Goal: Task Accomplishment & Management: Complete application form

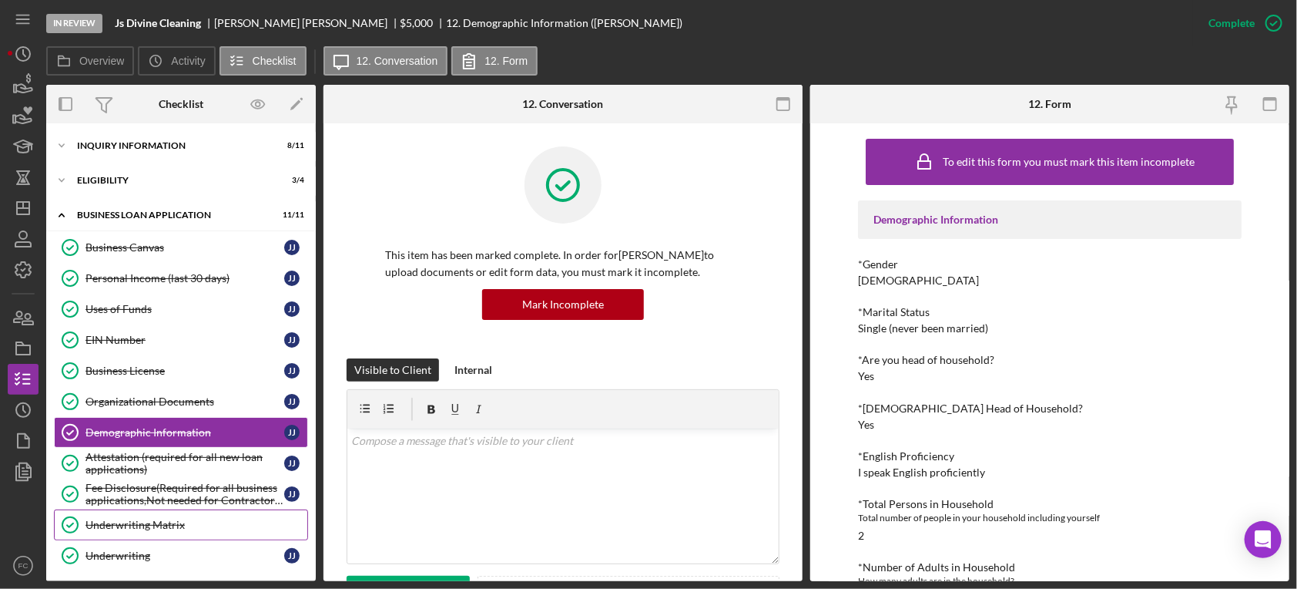
scroll to position [342, 0]
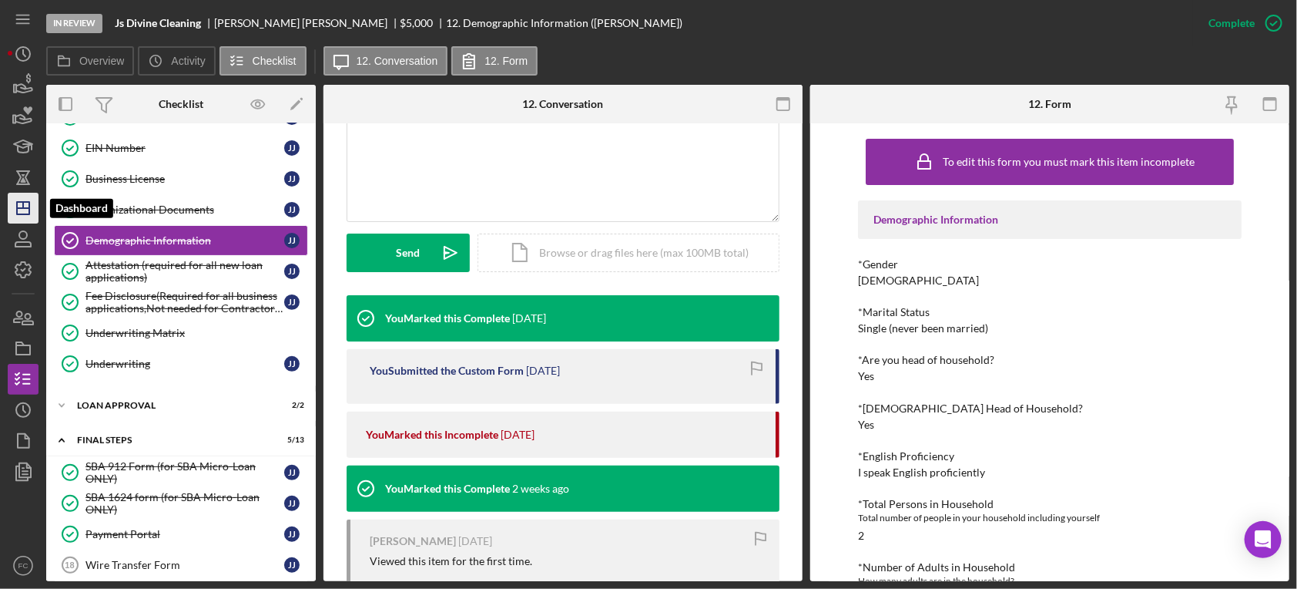
click at [18, 203] on icon "Icon/Dashboard" at bounding box center [23, 208] width 39 height 39
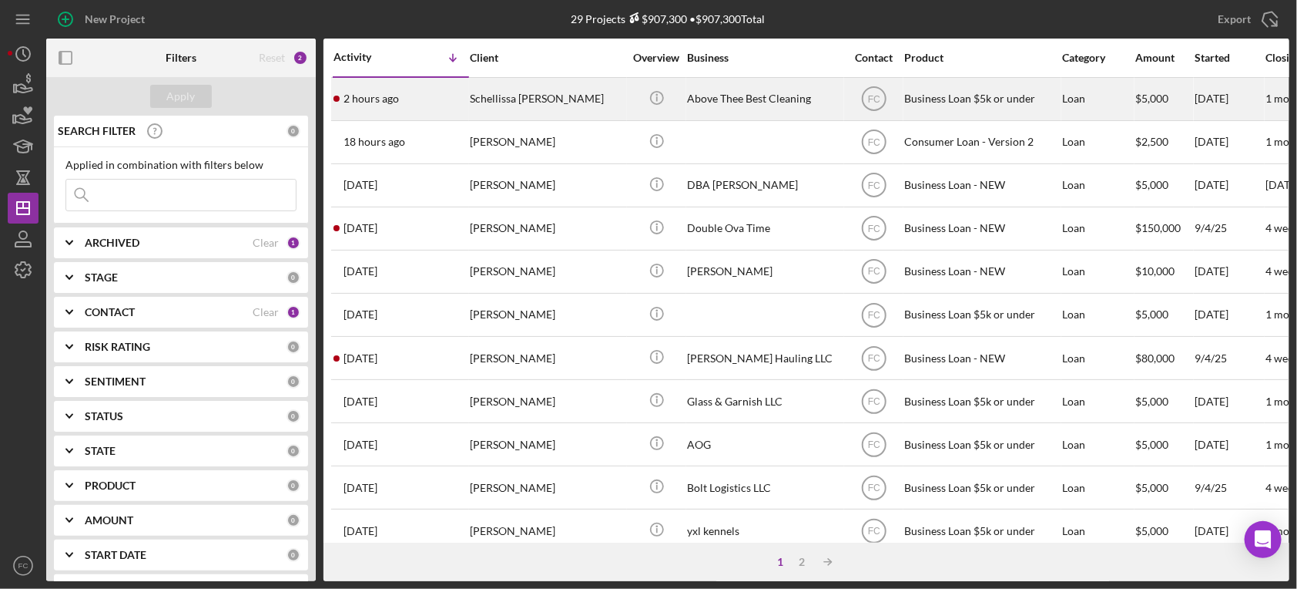
click at [441, 97] on div "2 hours ago Schellissa [PERSON_NAME]" at bounding box center [401, 99] width 135 height 41
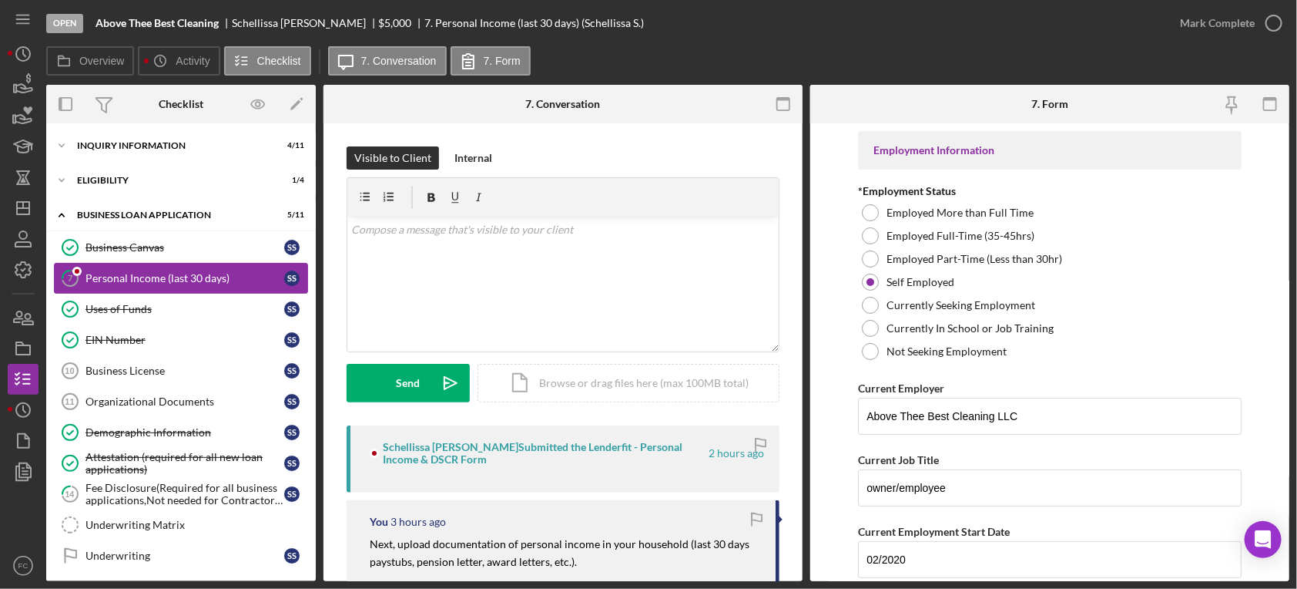
click at [148, 282] on div "Personal Income (last 30 days)" at bounding box center [185, 278] width 199 height 12
drag, startPoint x: 631, startPoint y: 444, endPoint x: 621, endPoint y: 439, distance: 11.4
click at [623, 441] on div "Schellissa [PERSON_NAME] Submitted the Lenderfit - Personal Income & DSCR Form" at bounding box center [538, 453] width 337 height 25
click at [723, 442] on div "Schellissa [PERSON_NAME] Submitted the Lenderfit - Personal Income & DSCR Form …" at bounding box center [567, 453] width 394 height 25
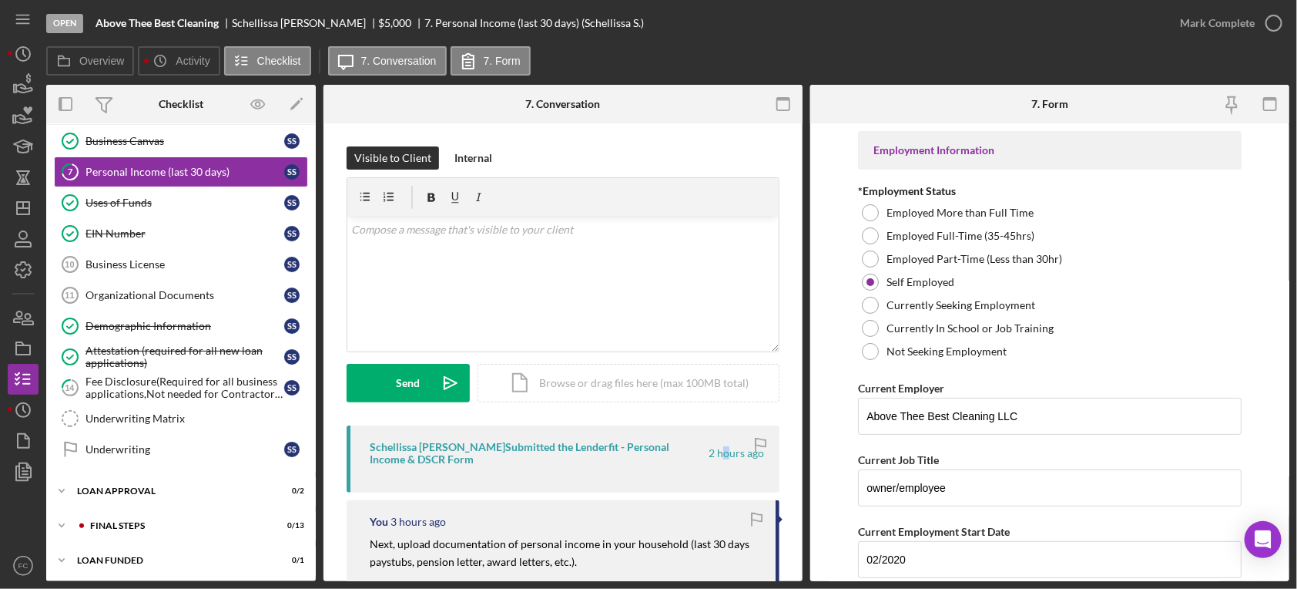
scroll to position [86, 0]
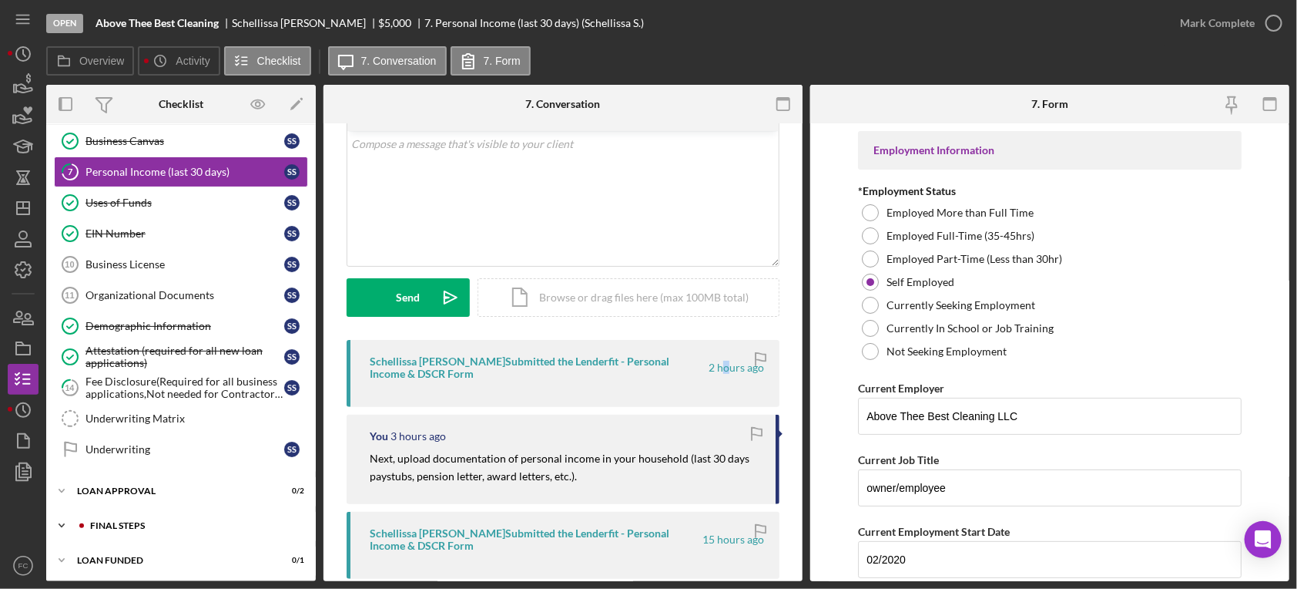
click at [163, 521] on div "Final Steps" at bounding box center [193, 525] width 206 height 9
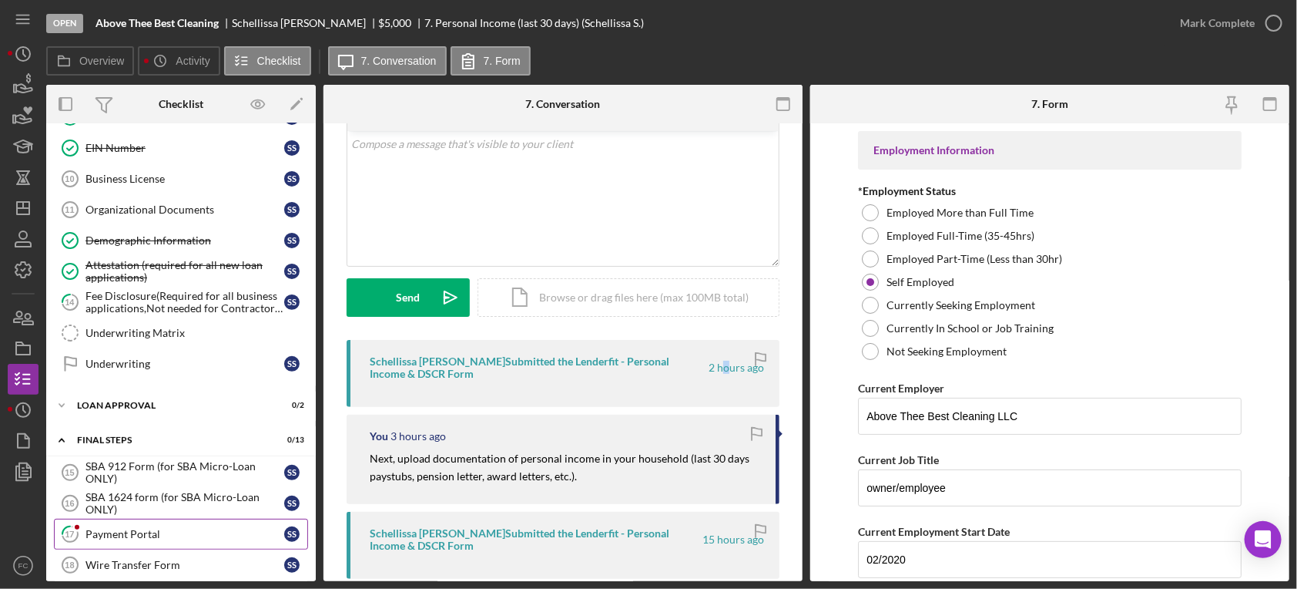
drag, startPoint x: 127, startPoint y: 524, endPoint x: 185, endPoint y: 508, distance: 59.8
click at [126, 522] on link "17 Payment Portal S S" at bounding box center [181, 533] width 254 height 31
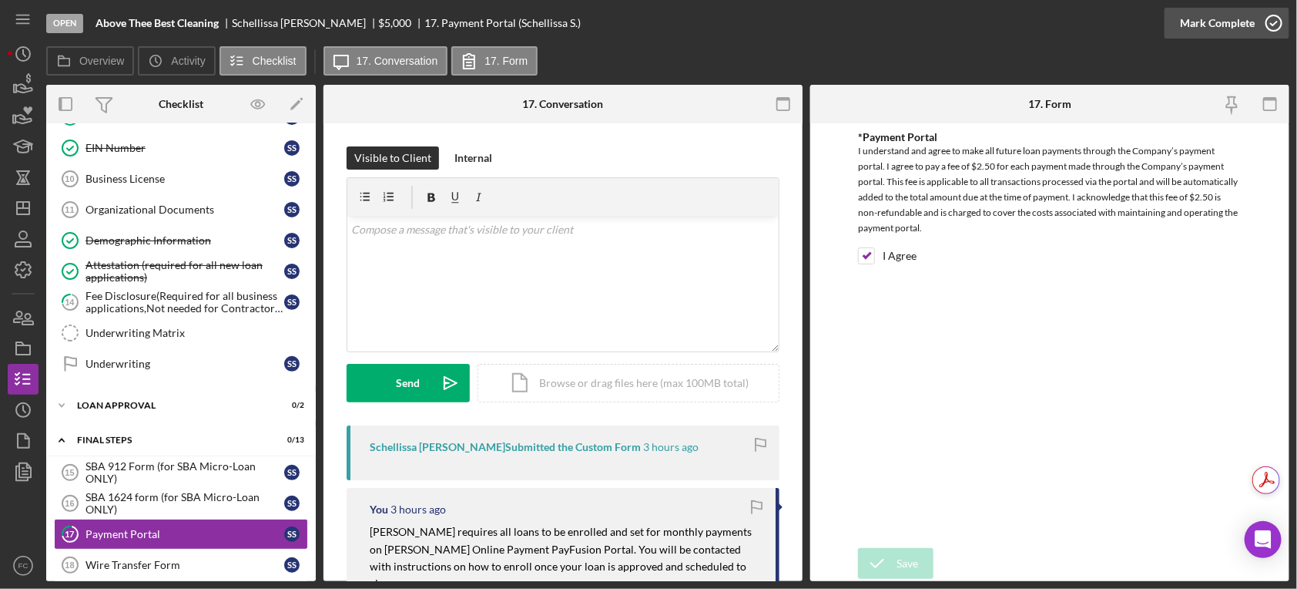
click at [1279, 22] on icon "button" at bounding box center [1274, 23] width 39 height 39
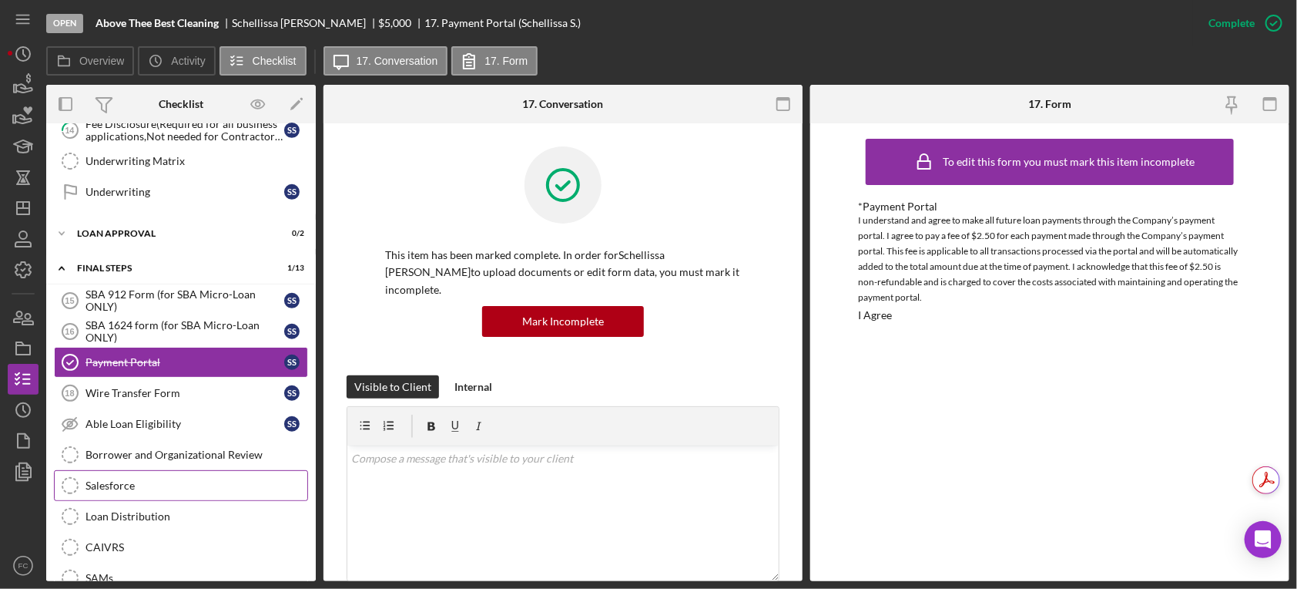
scroll to position [449, 0]
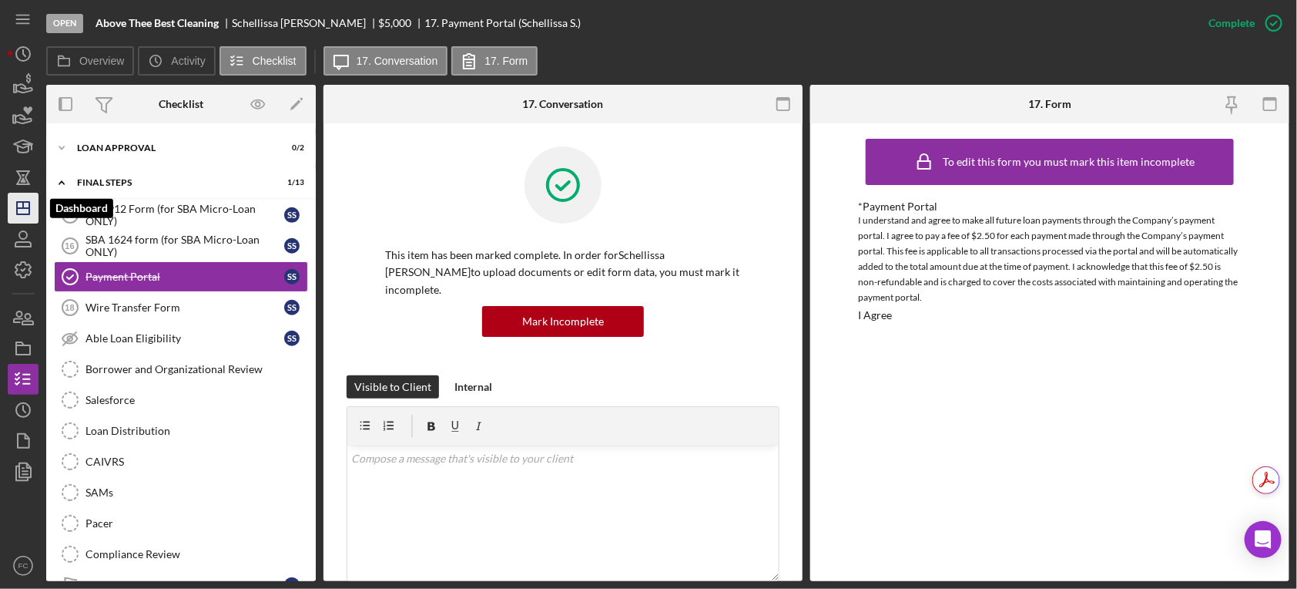
click at [17, 208] on line "button" at bounding box center [23, 208] width 12 height 0
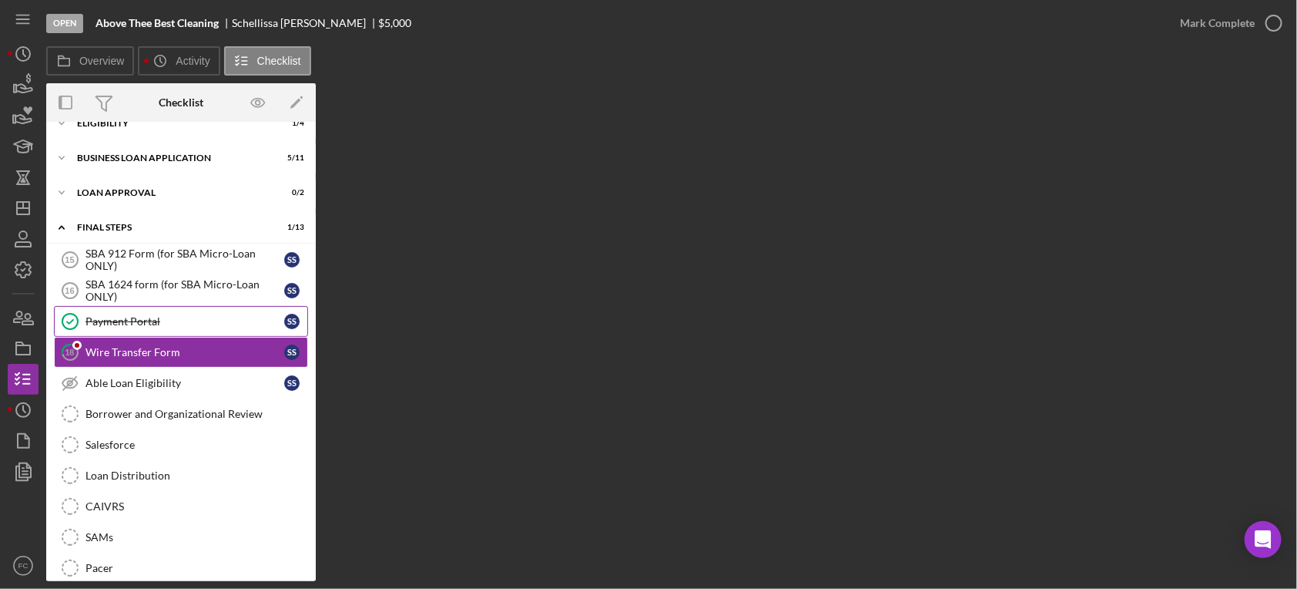
scroll to position [166, 0]
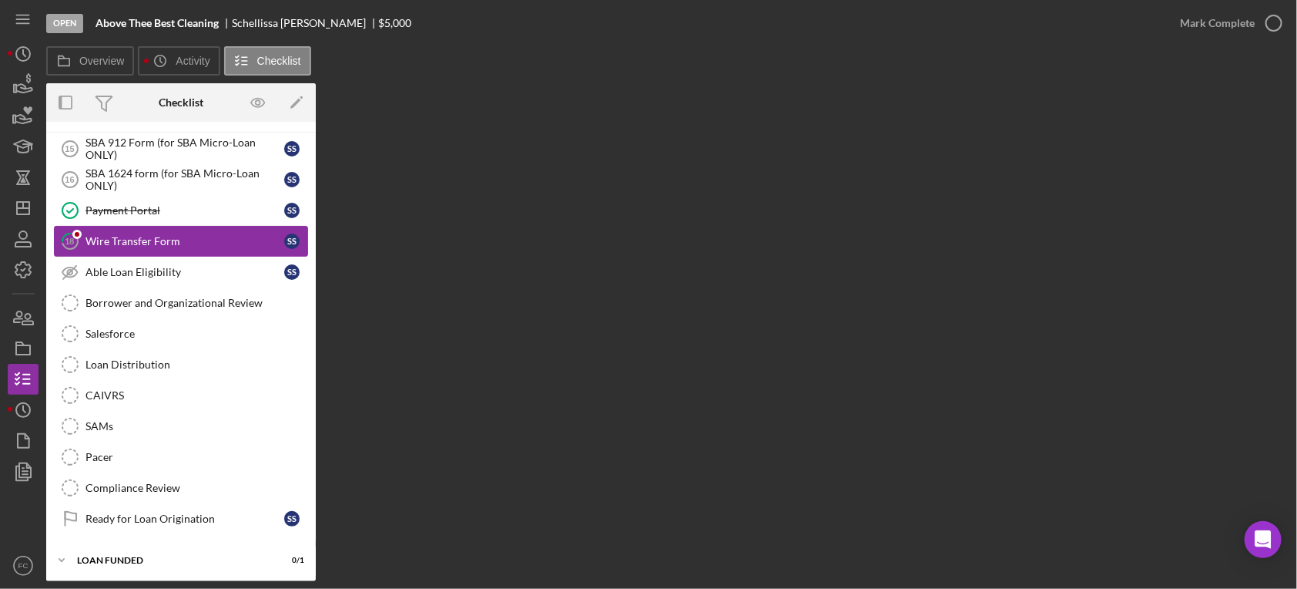
click at [129, 235] on div "Wire Transfer Form" at bounding box center [185, 241] width 199 height 12
click at [179, 208] on div "Payment Portal" at bounding box center [185, 210] width 199 height 12
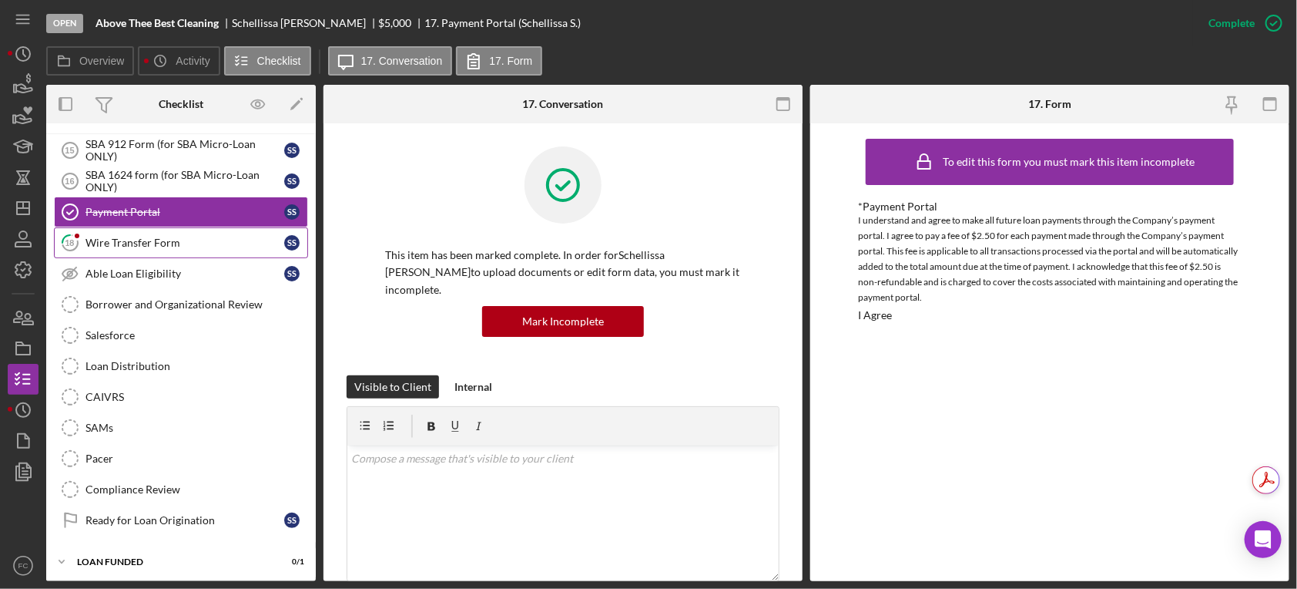
click at [126, 240] on div "Wire Transfer Form" at bounding box center [185, 242] width 199 height 12
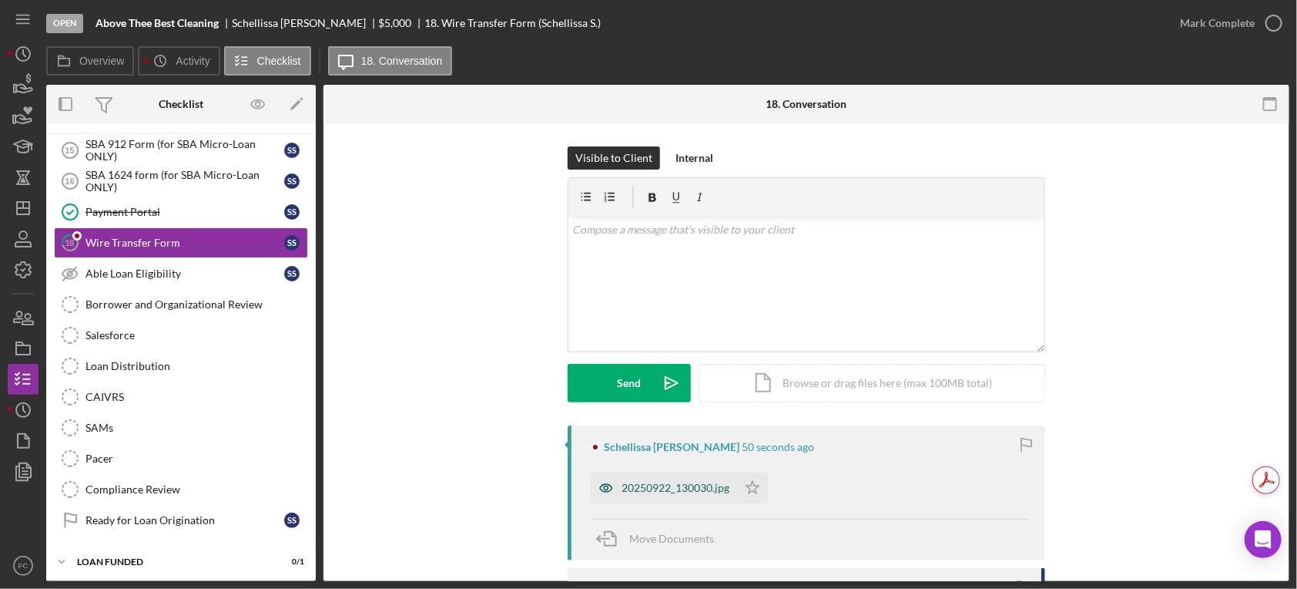
click at [624, 497] on div "20250922_130030.jpg" at bounding box center [664, 487] width 146 height 31
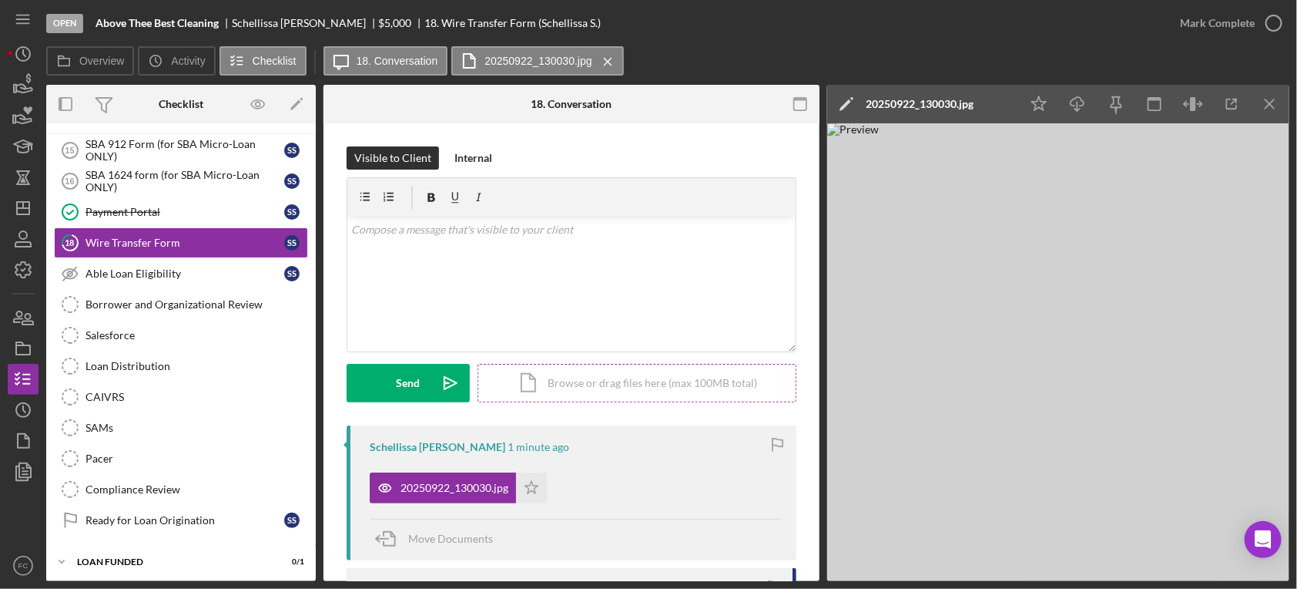
click at [547, 381] on div "Icon/Document Browse or drag files here (max 100MB total) Tap to choose files o…" at bounding box center [637, 383] width 319 height 39
click at [451, 266] on div "v Color teal Color pink Remove color Add row above Add row below Add column bef…" at bounding box center [571, 283] width 448 height 135
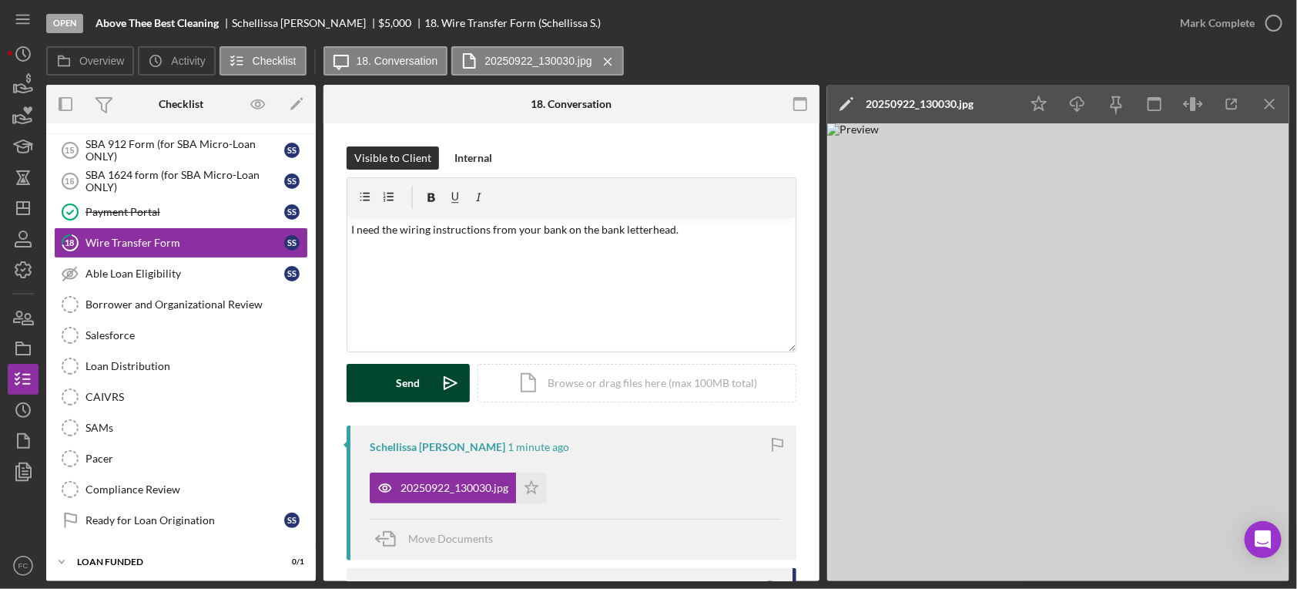
click at [391, 377] on button "Send Icon/icon-invite-send" at bounding box center [408, 383] width 123 height 39
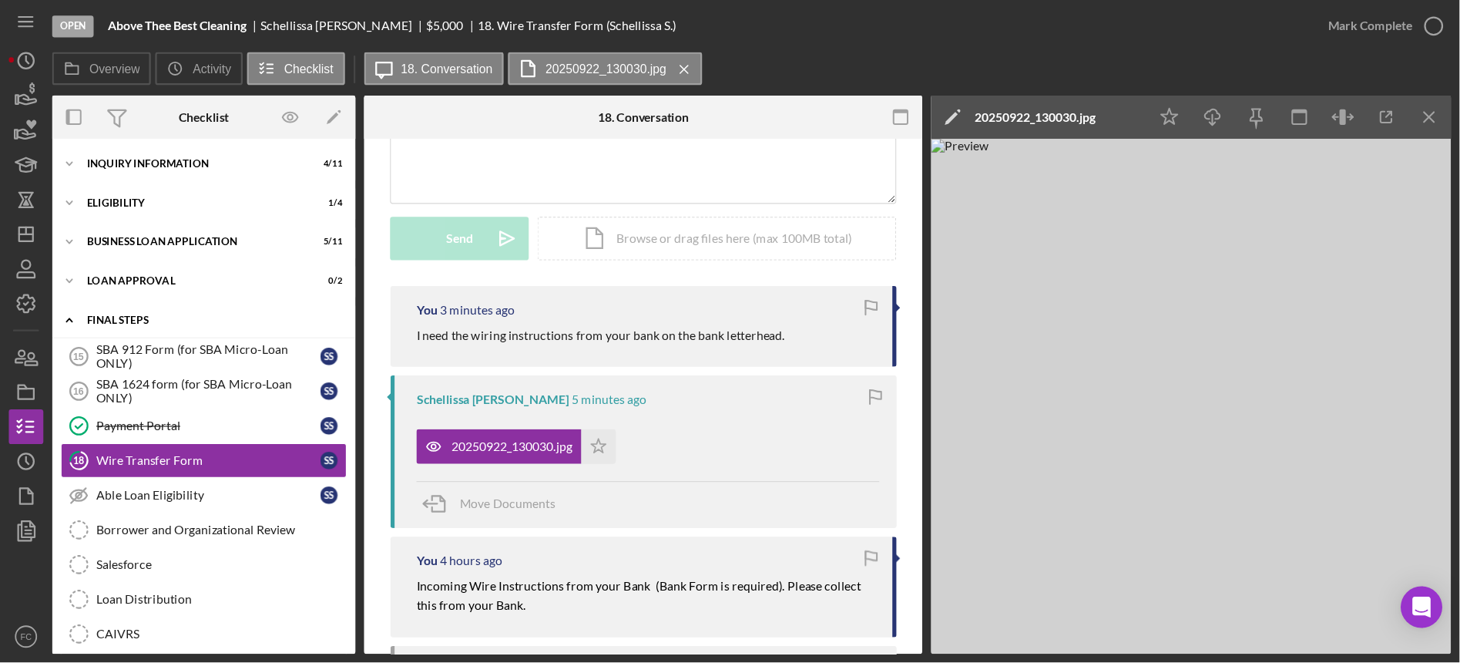
scroll to position [168, 0]
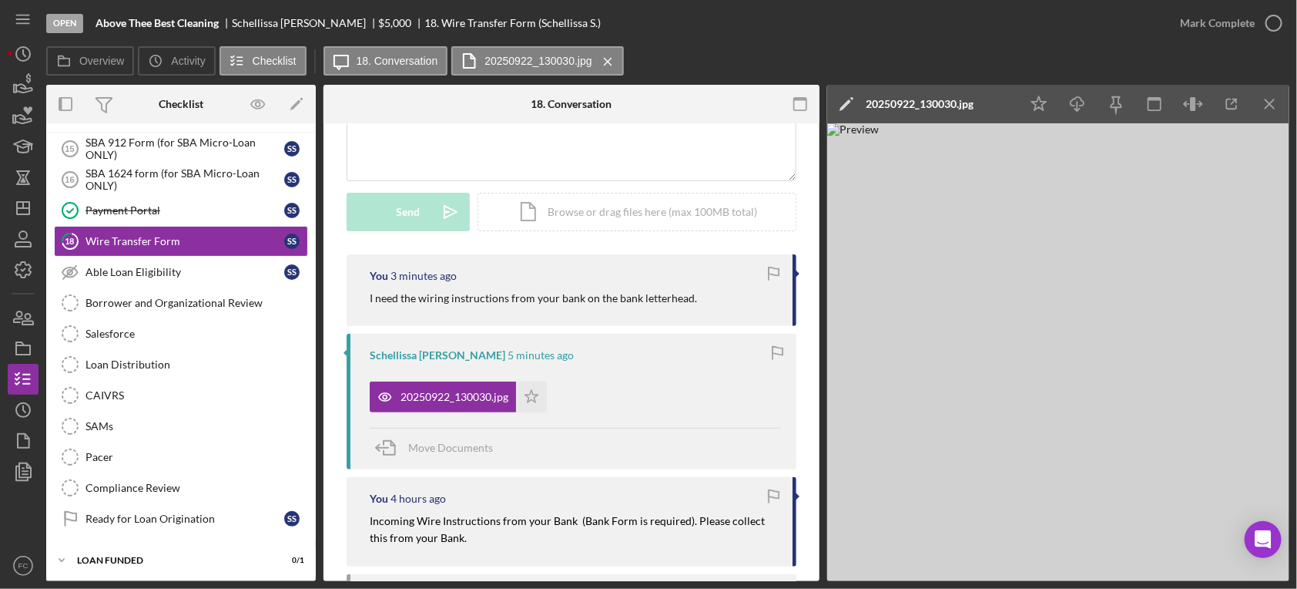
drag, startPoint x: 928, startPoint y: 42, endPoint x: 826, endPoint y: 32, distance: 102.9
click at [826, 32] on div "Open Above Thee Best Cleaning Schellissa Simms $5,000 $5,000 18. Wire Transfer …" at bounding box center [605, 23] width 1119 height 46
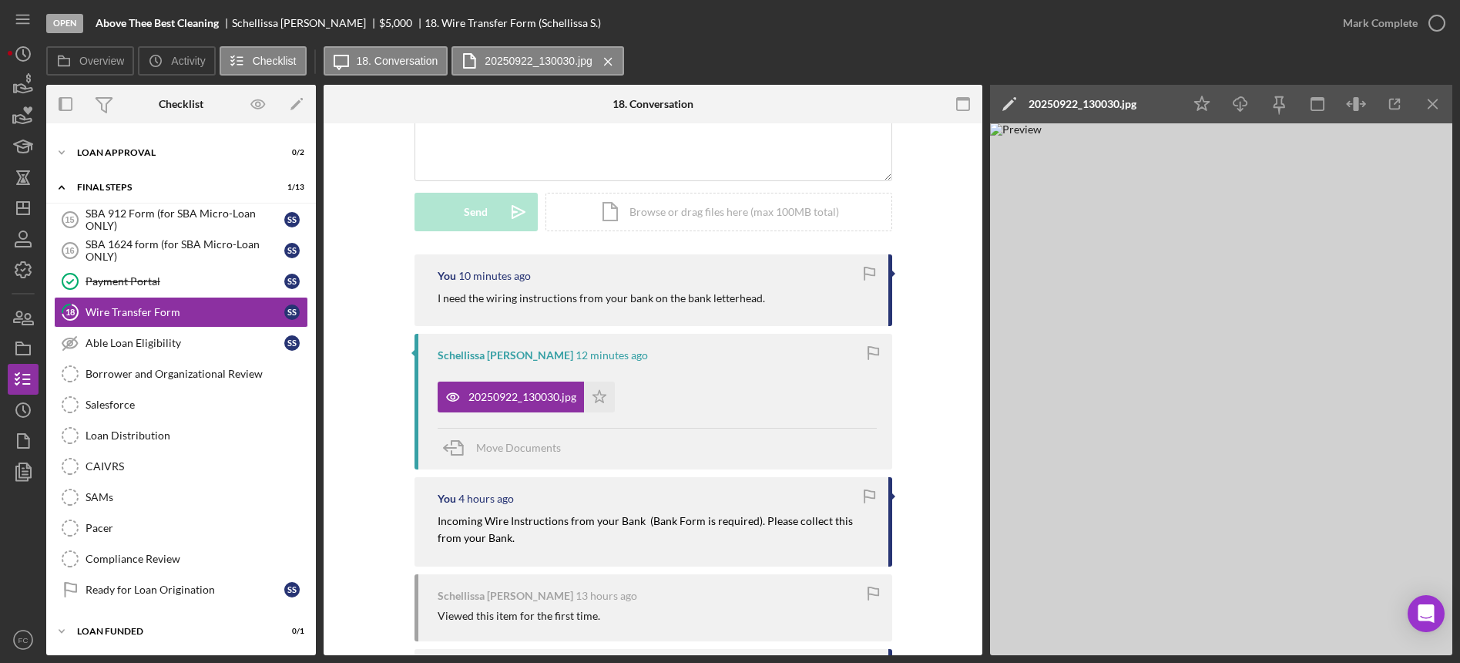
scroll to position [171, 0]
